Goal: Obtain resource: Download file/media

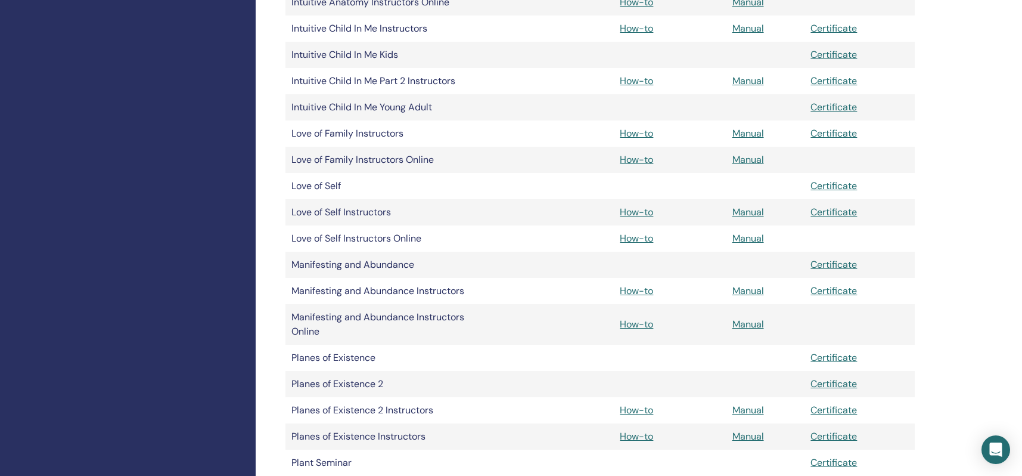
scroll to position [1762, 0]
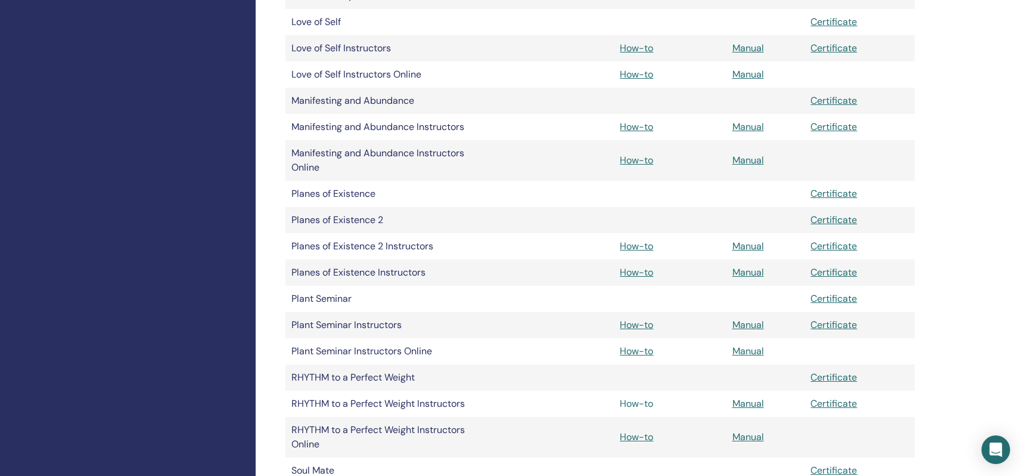
click at [631, 406] on link "How-to" at bounding box center [636, 403] width 33 height 13
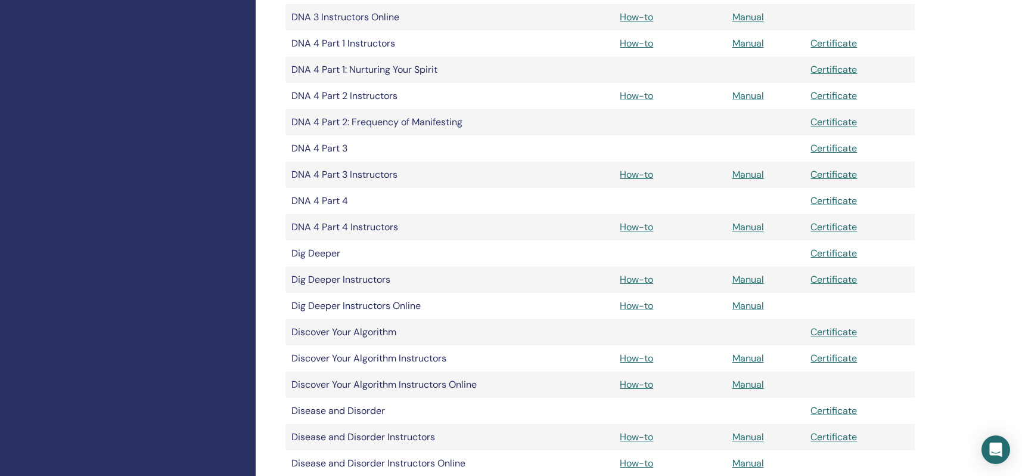
scroll to position [746, 0]
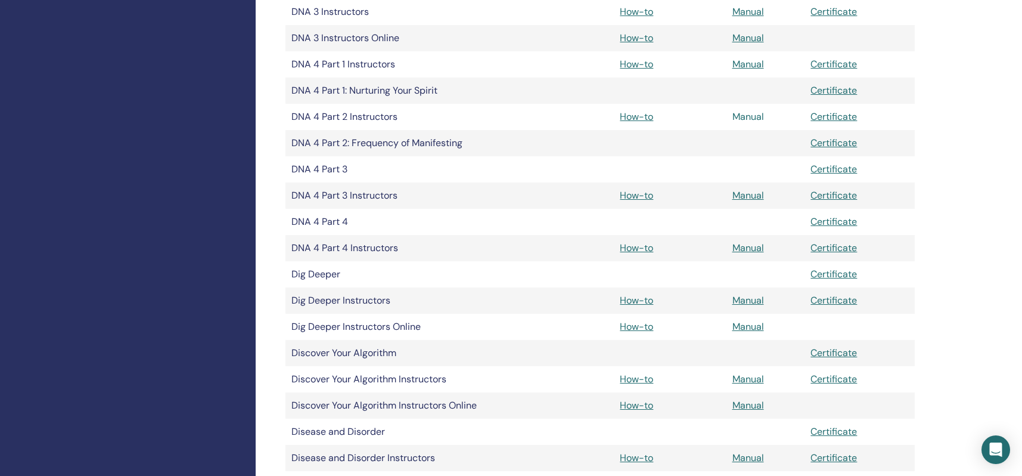
click at [751, 116] on link "Manual" at bounding box center [749, 116] width 32 height 13
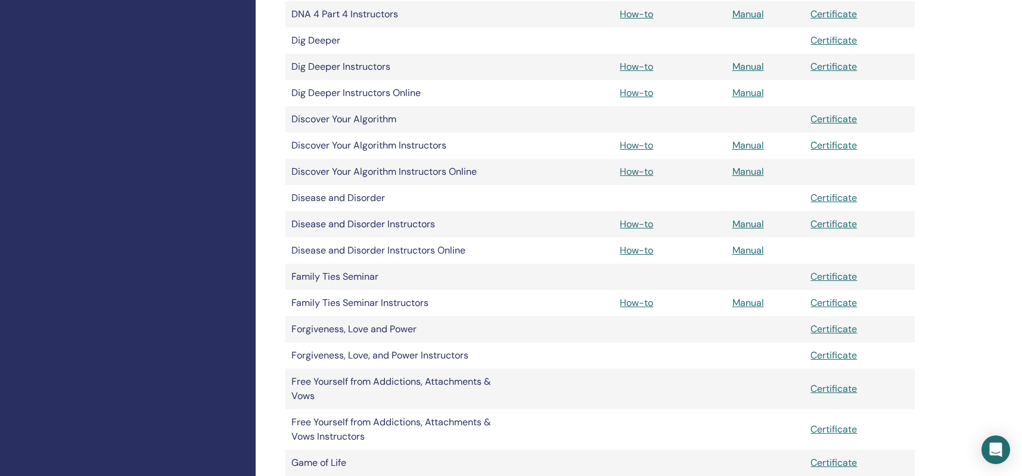
scroll to position [1069, 0]
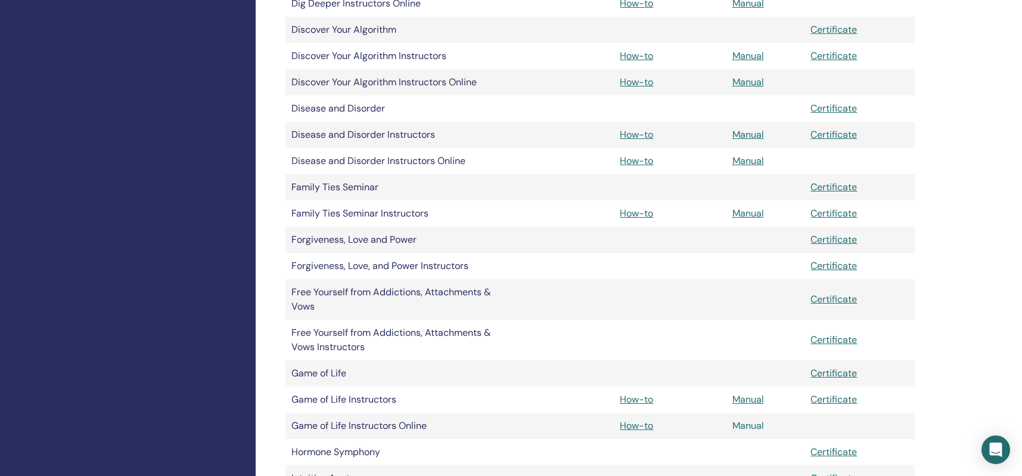
click at [752, 426] on link "Manual" at bounding box center [749, 425] width 32 height 13
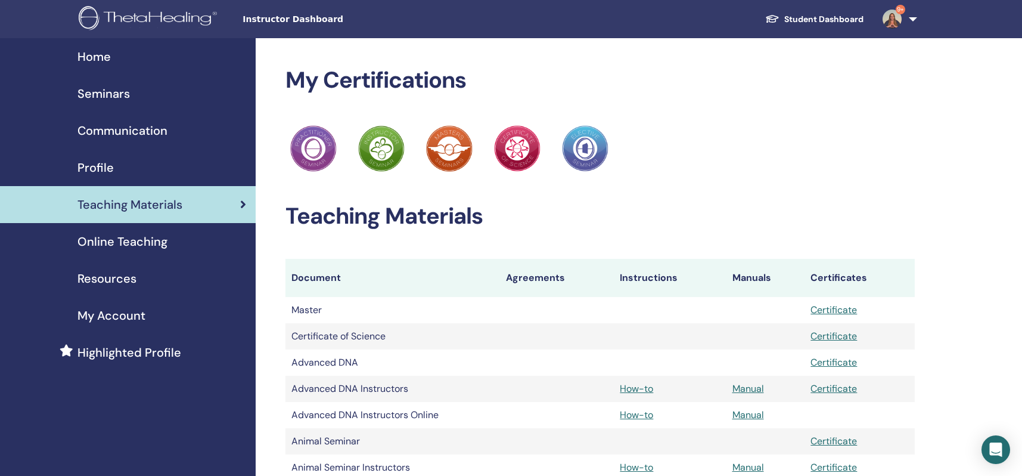
scroll to position [1069, 0]
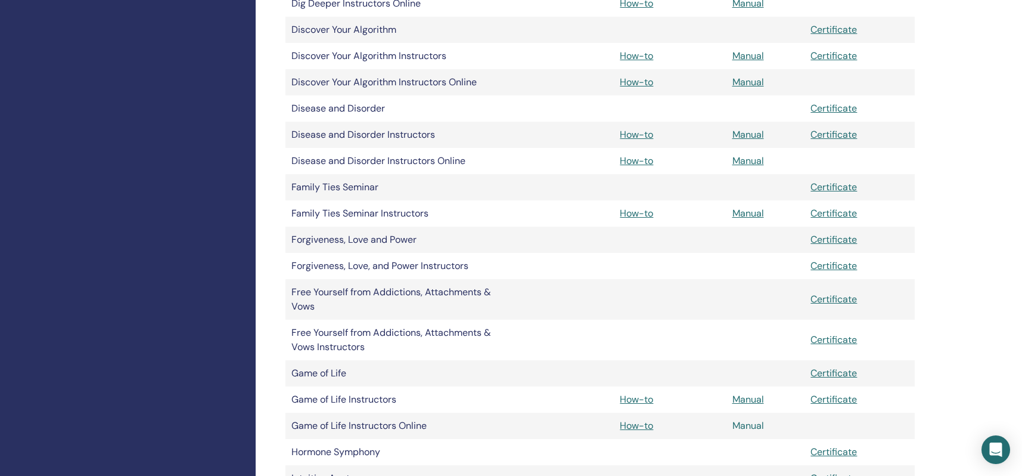
click at [751, 426] on link "Manual" at bounding box center [749, 425] width 32 height 13
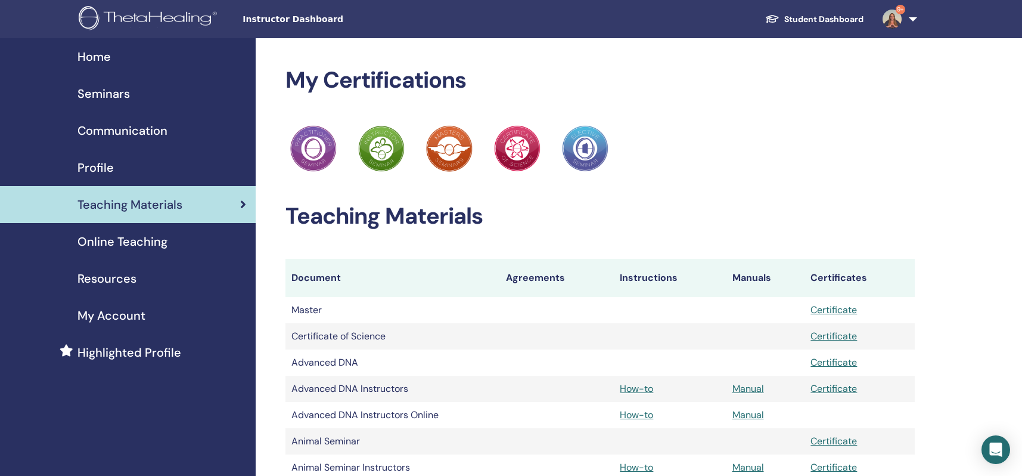
scroll to position [1069, 0]
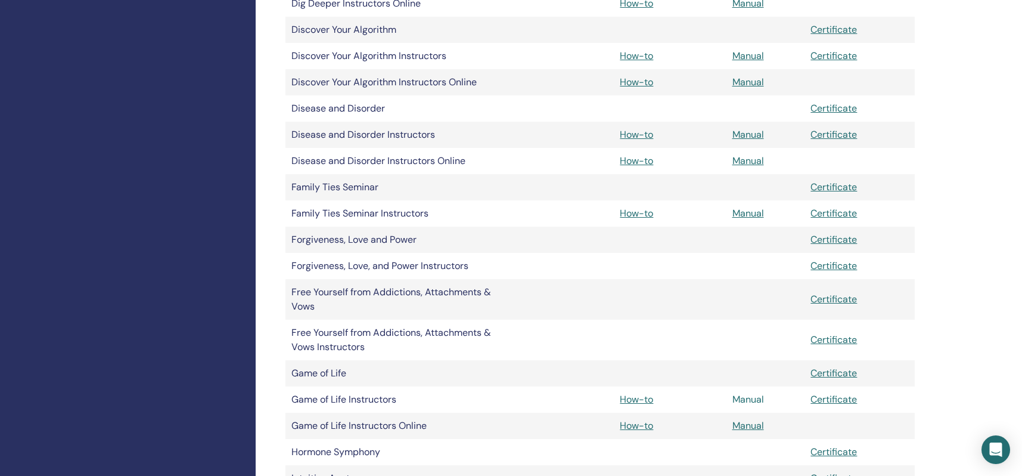
click at [746, 400] on link "Manual" at bounding box center [749, 399] width 32 height 13
